Goal: Task Accomplishment & Management: Use online tool/utility

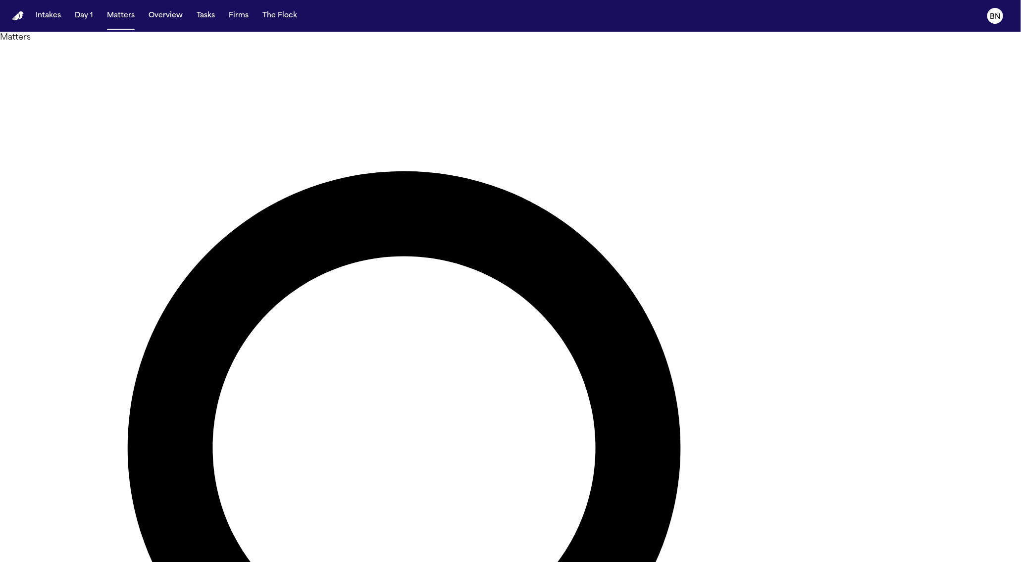
type input "*******"
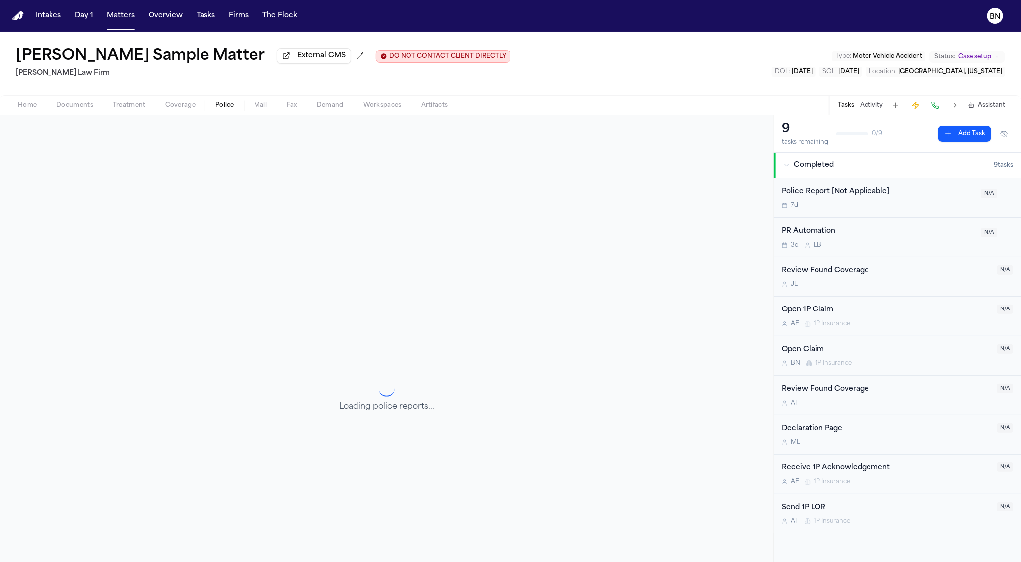
click at [239, 107] on button "Police" at bounding box center [224, 106] width 39 height 12
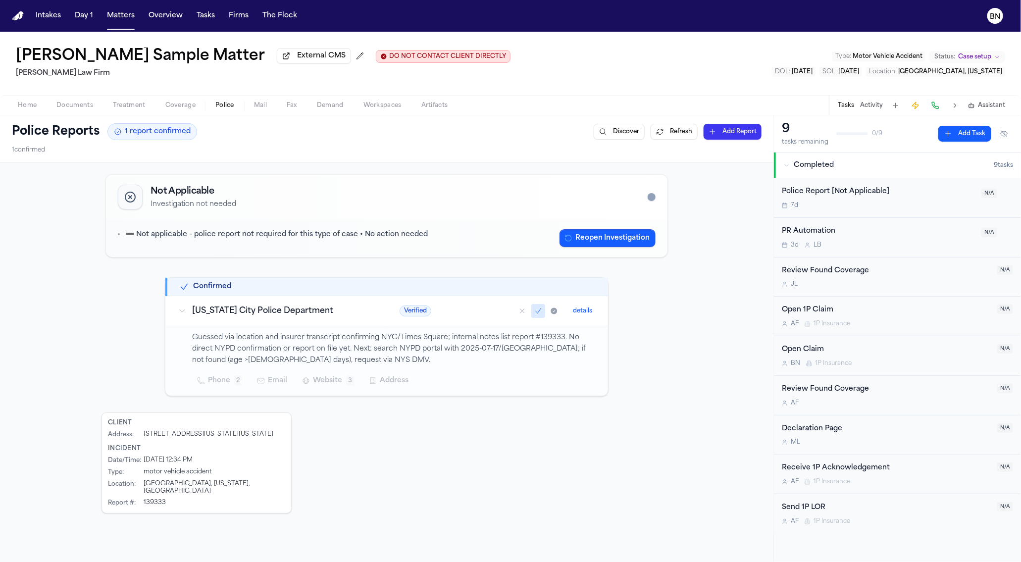
click at [261, 109] on span "Mail" at bounding box center [260, 106] width 13 height 8
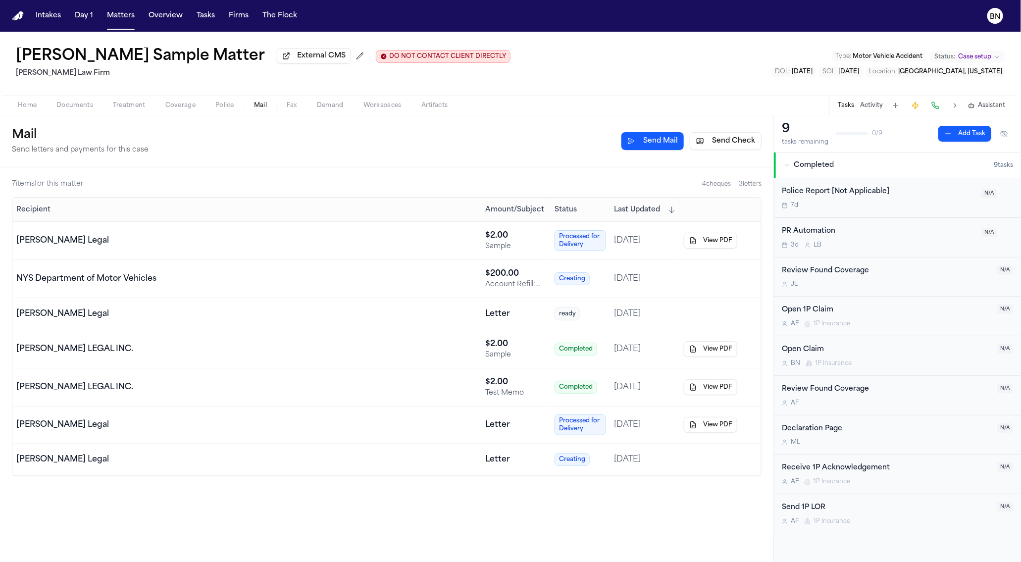
click at [721, 147] on button "Send Check" at bounding box center [726, 141] width 72 height 18
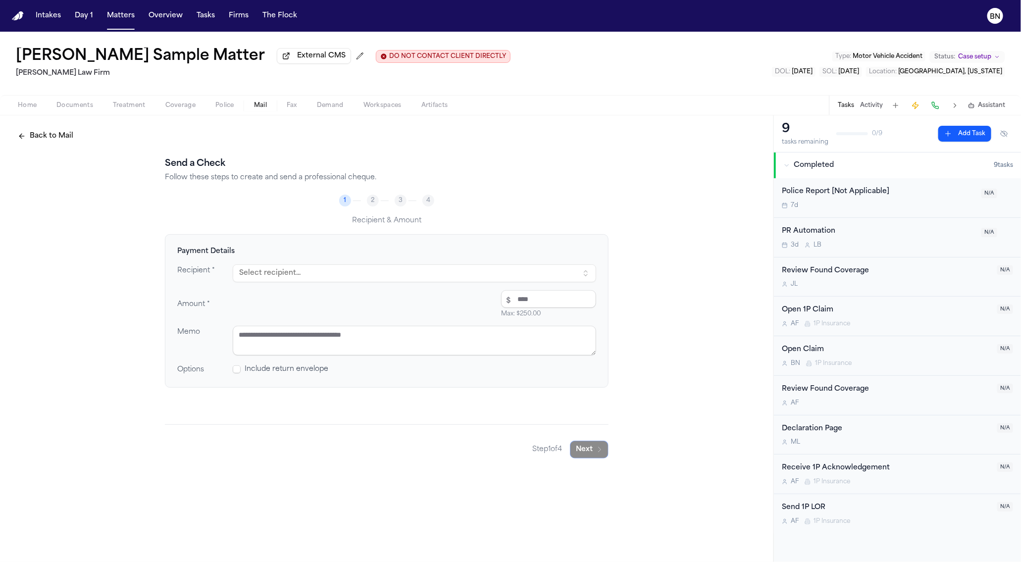
click at [299, 275] on button "Select recipient..." at bounding box center [414, 273] width 363 height 18
type input "***"
click at [276, 325] on div "[STREET_ADDRESS]" at bounding box center [337, 326] width 173 height 8
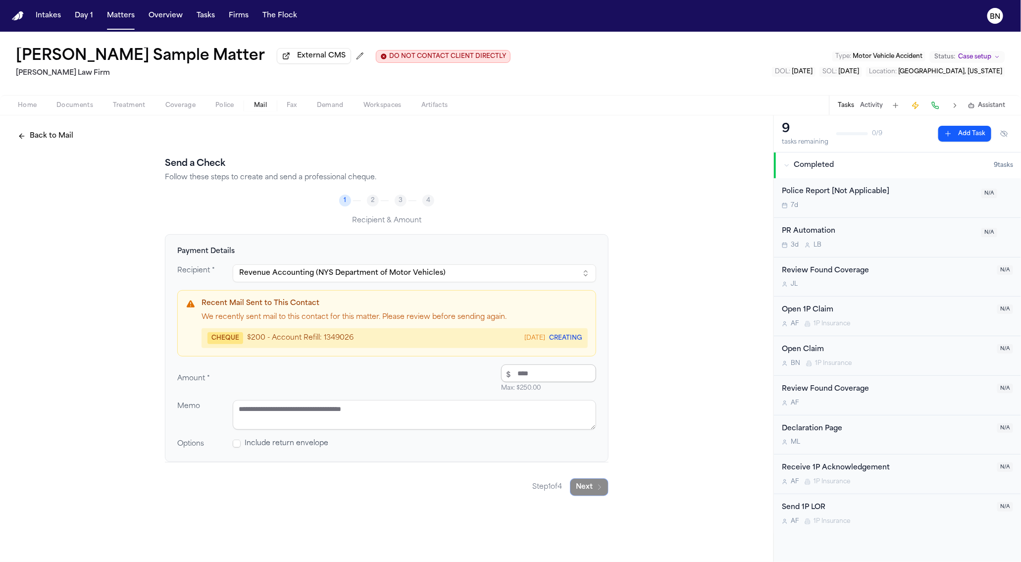
click at [527, 371] on input "number" at bounding box center [548, 373] width 95 height 18
type input "******"
click at [501, 413] on textarea at bounding box center [414, 415] width 363 height 30
drag, startPoint x: 358, startPoint y: 340, endPoint x: 273, endPoint y: 337, distance: 85.2
click at [273, 337] on div "CHEQUE $ 200 - Account Refill: 1349026 [DATE] CREATING" at bounding box center [394, 338] width 374 height 12
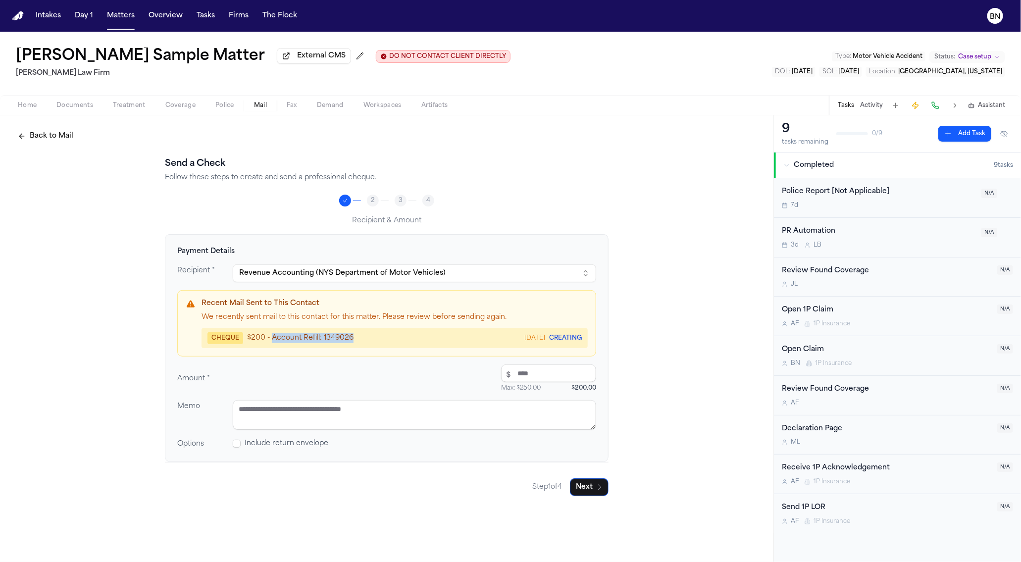
copy span "Account Refill: 1349026"
click at [298, 418] on textarea at bounding box center [414, 415] width 363 height 30
paste textarea "**********"
type textarea "**********"
click at [587, 488] on button "Next" at bounding box center [589, 487] width 39 height 18
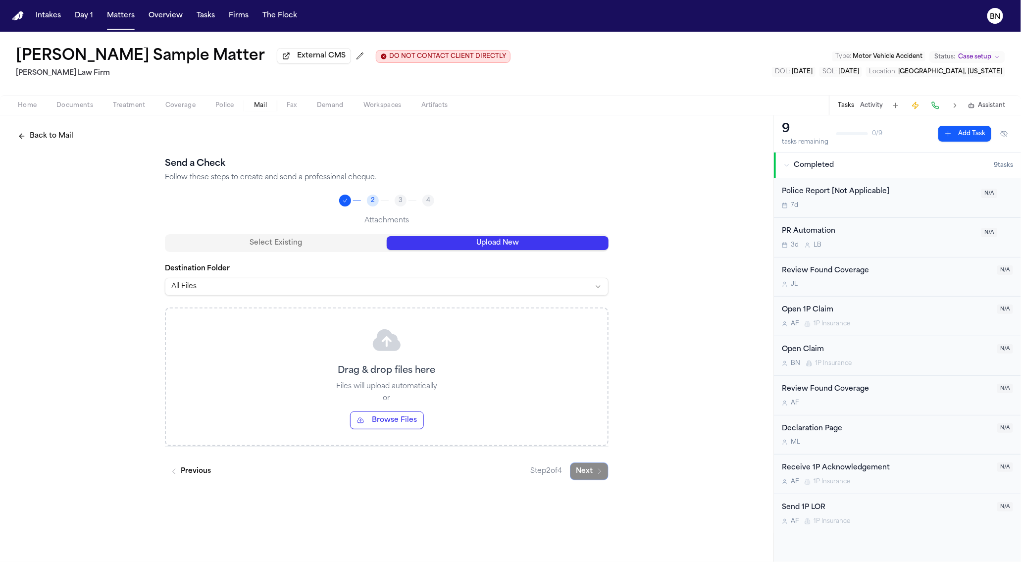
click at [468, 248] on button "Upload New" at bounding box center [498, 243] width 222 height 14
click at [590, 524] on button "Next" at bounding box center [589, 524] width 39 height 18
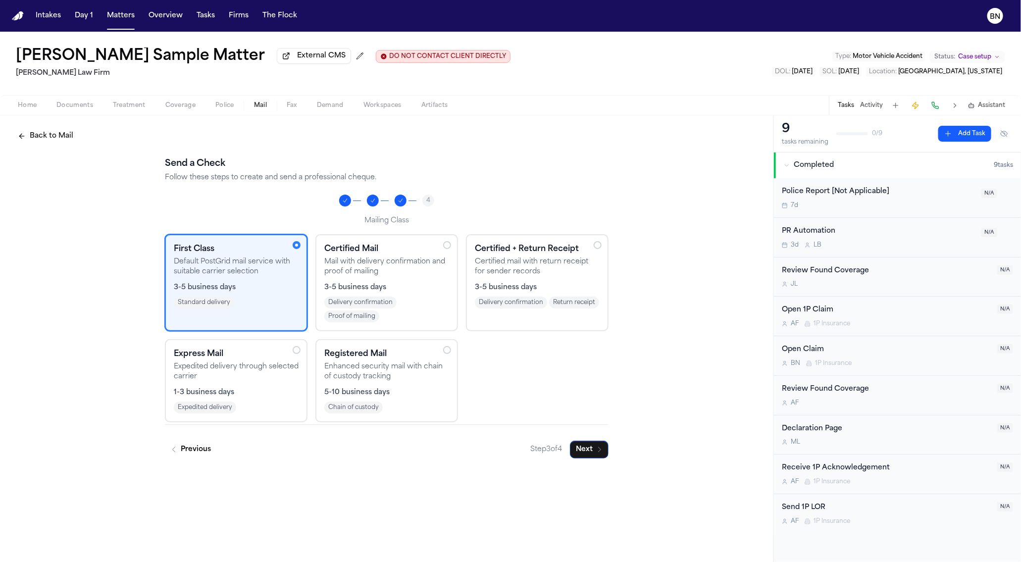
click at [235, 383] on div "Express Mail Expedited delivery through selected carrier 1-3 business days Expe…" at bounding box center [236, 380] width 125 height 65
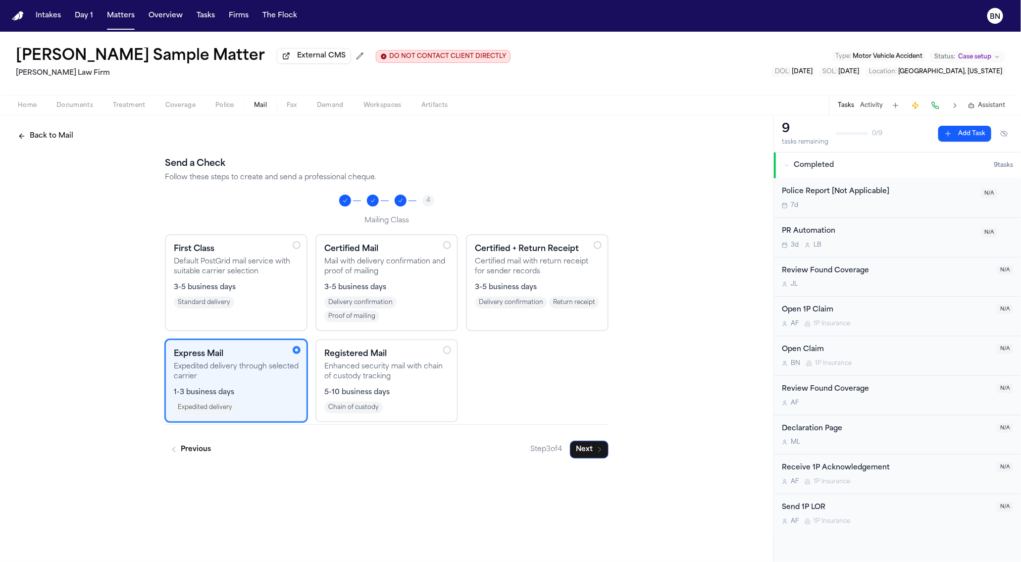
click at [271, 296] on div "3-5 business days Standard delivery" at bounding box center [236, 296] width 125 height 26
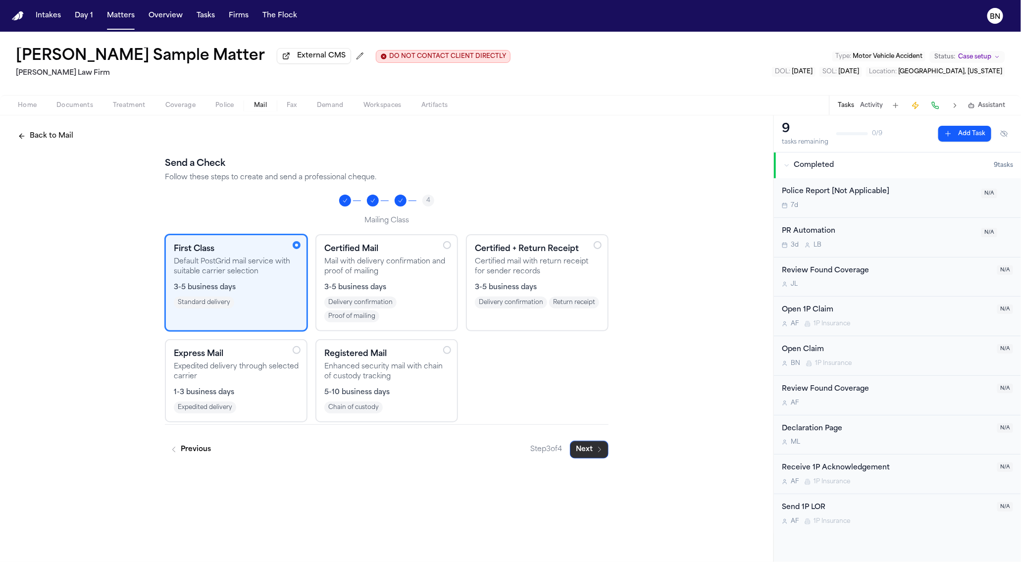
click at [587, 451] on button "Next" at bounding box center [589, 450] width 39 height 18
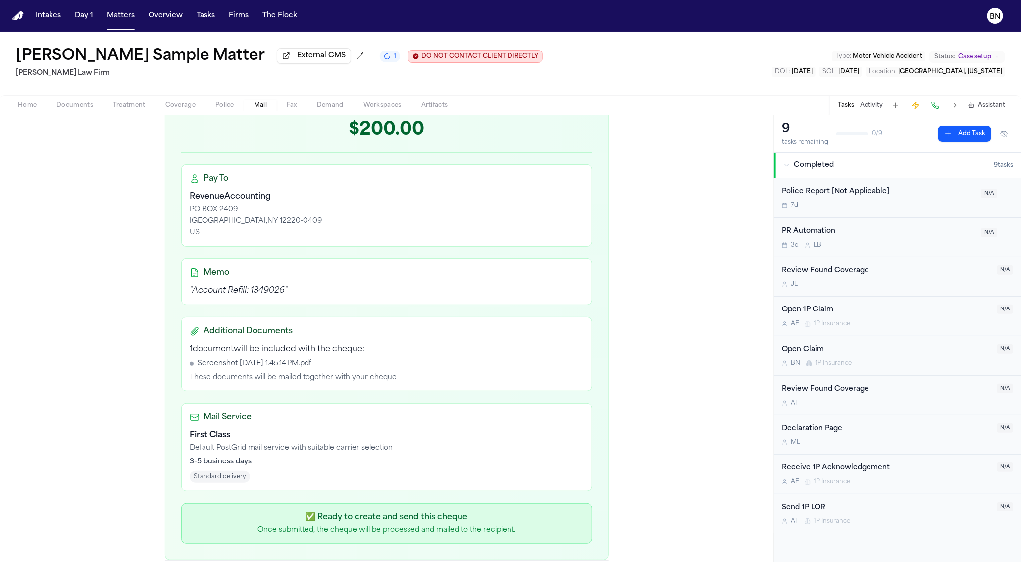
scroll to position [199, 0]
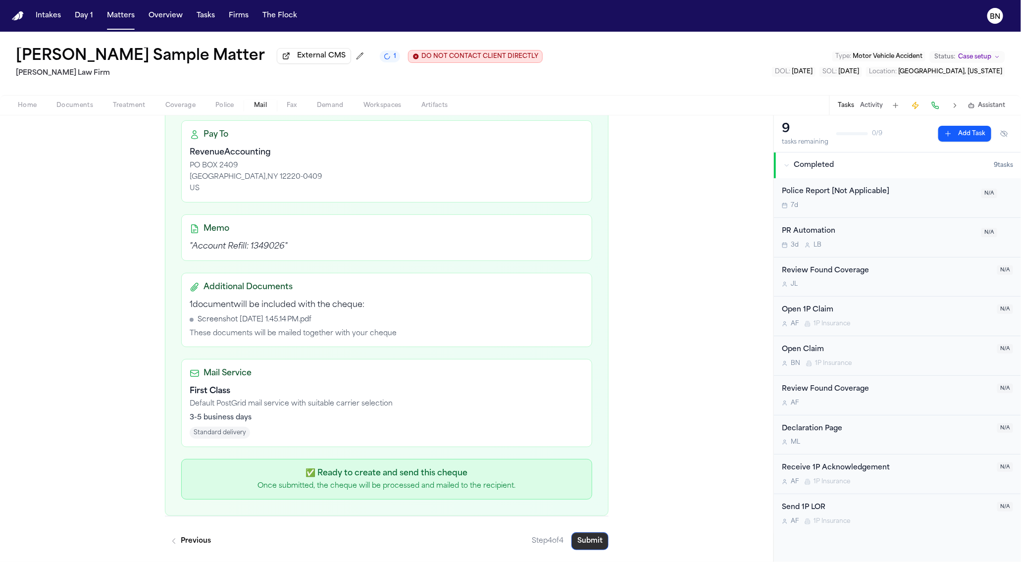
click at [585, 543] on button "Submit" at bounding box center [589, 541] width 37 height 18
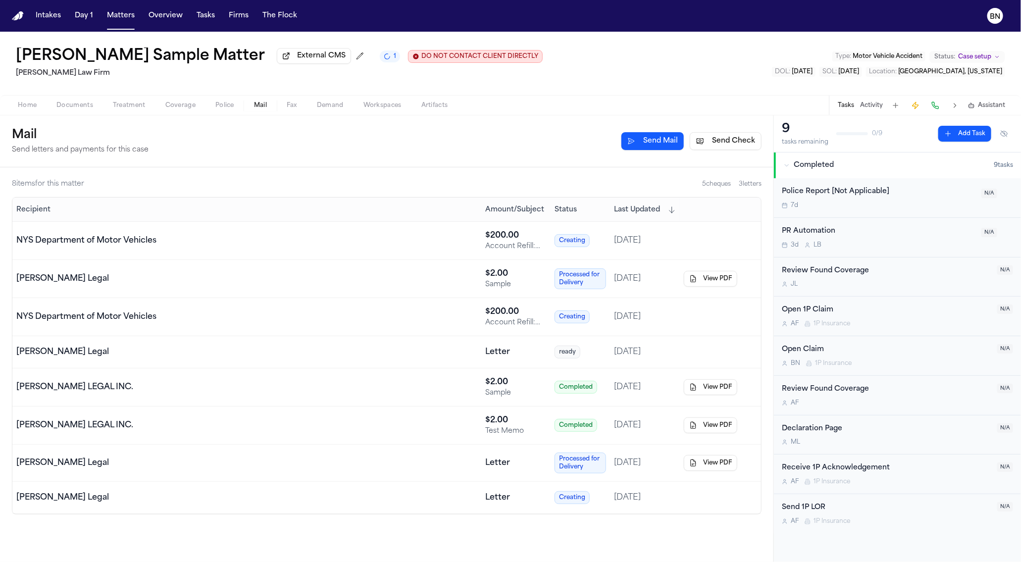
click at [437, 311] on td "NYS Department of Motor Vehicles" at bounding box center [246, 317] width 469 height 38
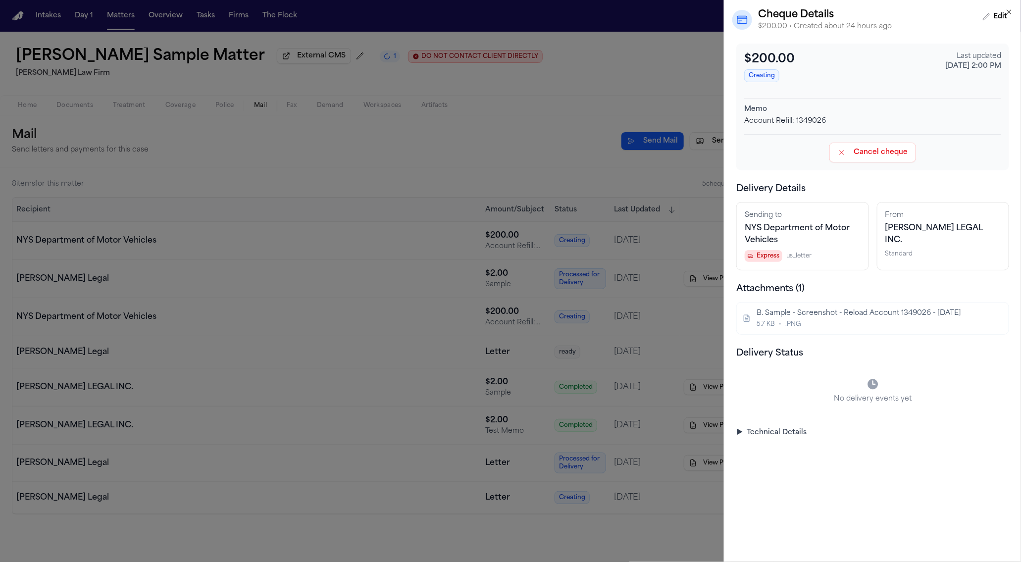
click at [886, 158] on button "Cancel cheque" at bounding box center [872, 153] width 87 height 20
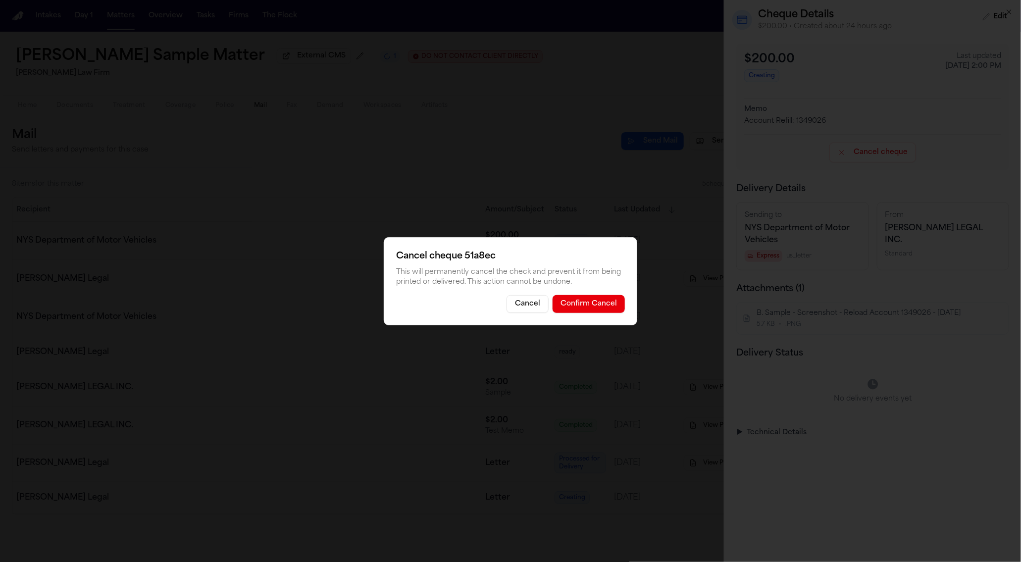
click at [605, 297] on button "Confirm Cancel" at bounding box center [589, 304] width 72 height 18
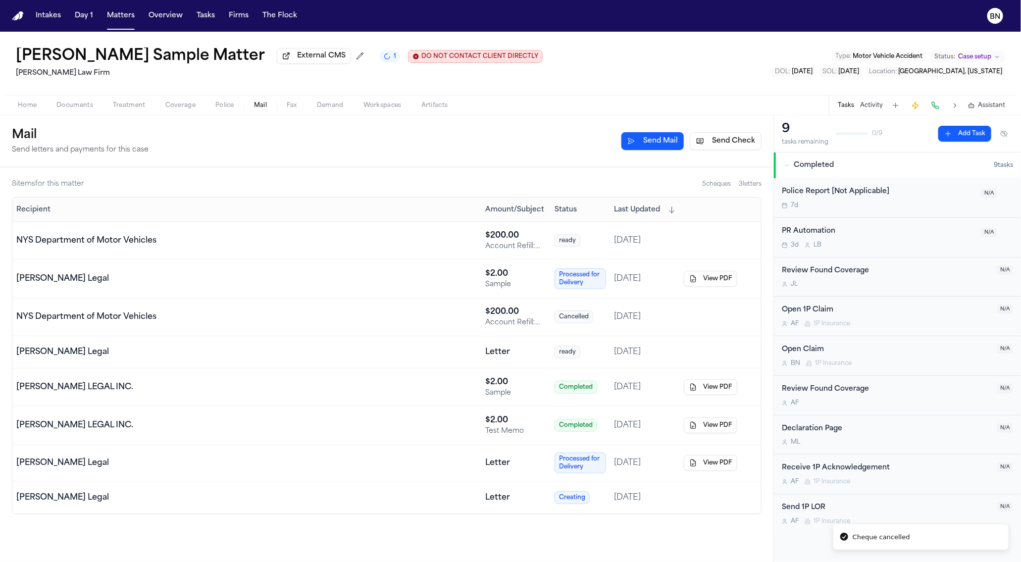
click at [413, 153] on div "Mail Send letters and payments for this case Send Mail Send Check" at bounding box center [387, 141] width 750 height 28
